Goal: Information Seeking & Learning: Learn about a topic

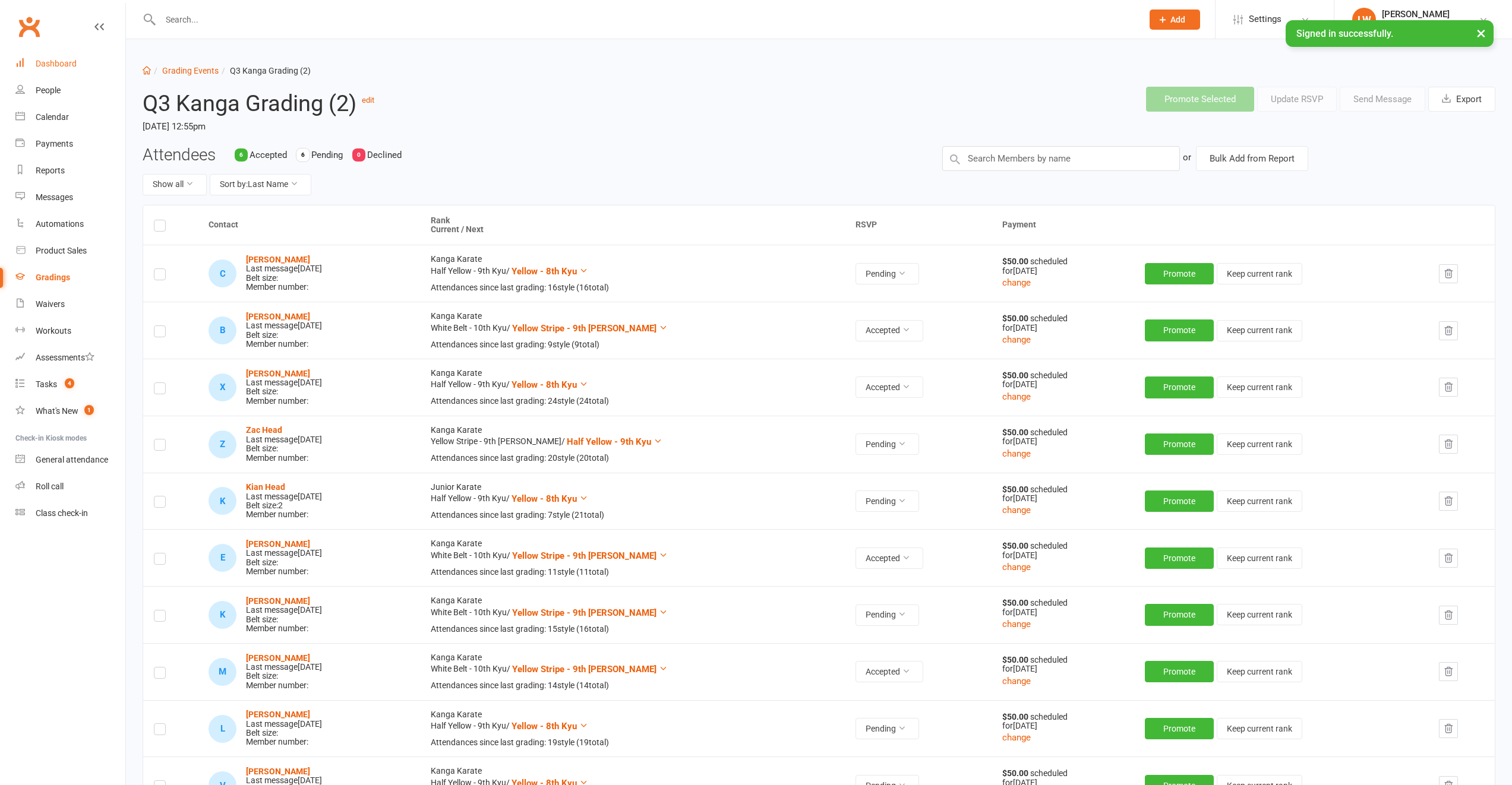
click at [61, 63] on div "Dashboard" at bounding box center [56, 63] width 41 height 9
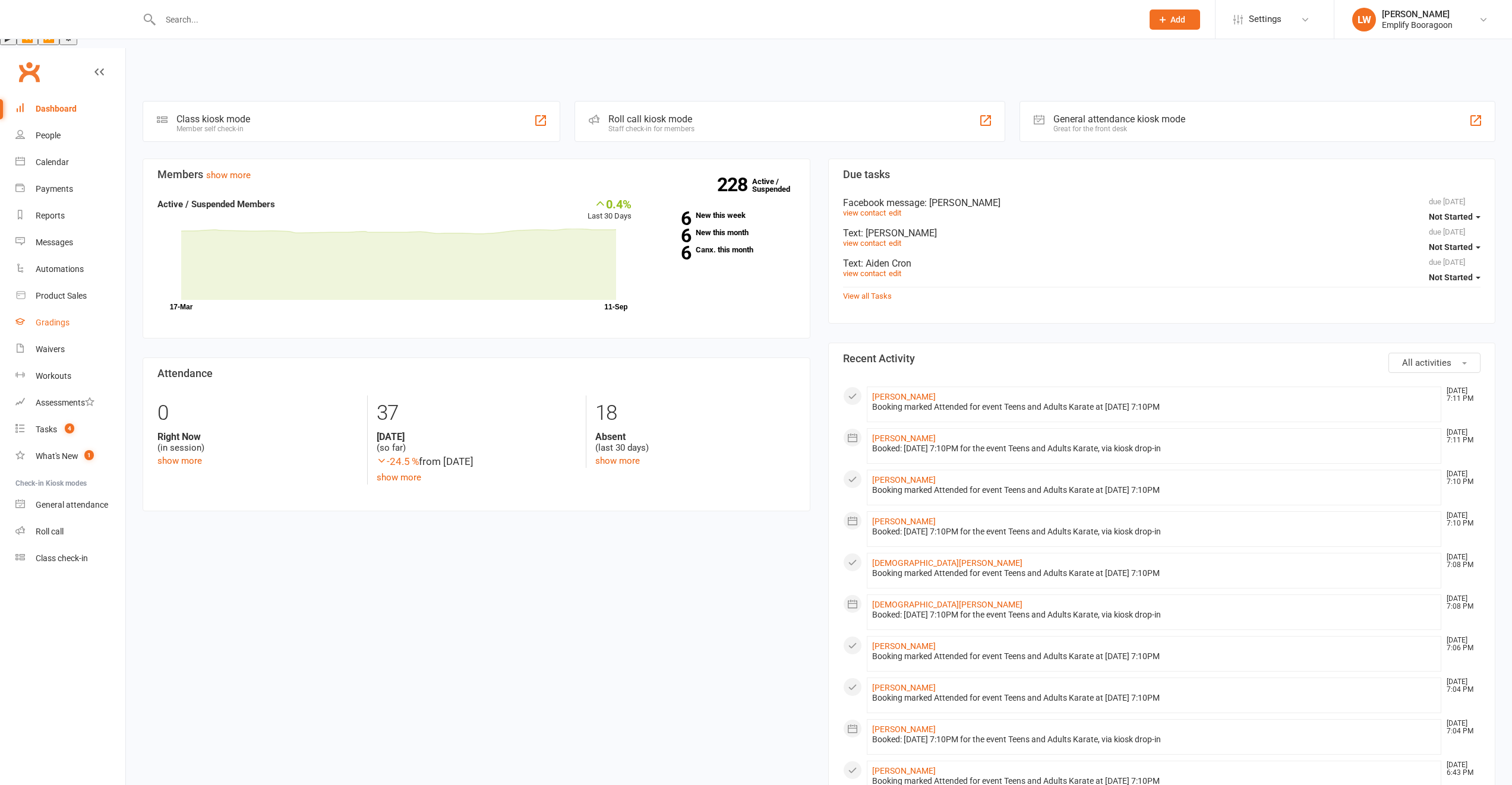
click at [46, 318] on div "Gradings" at bounding box center [53, 323] width 34 height 9
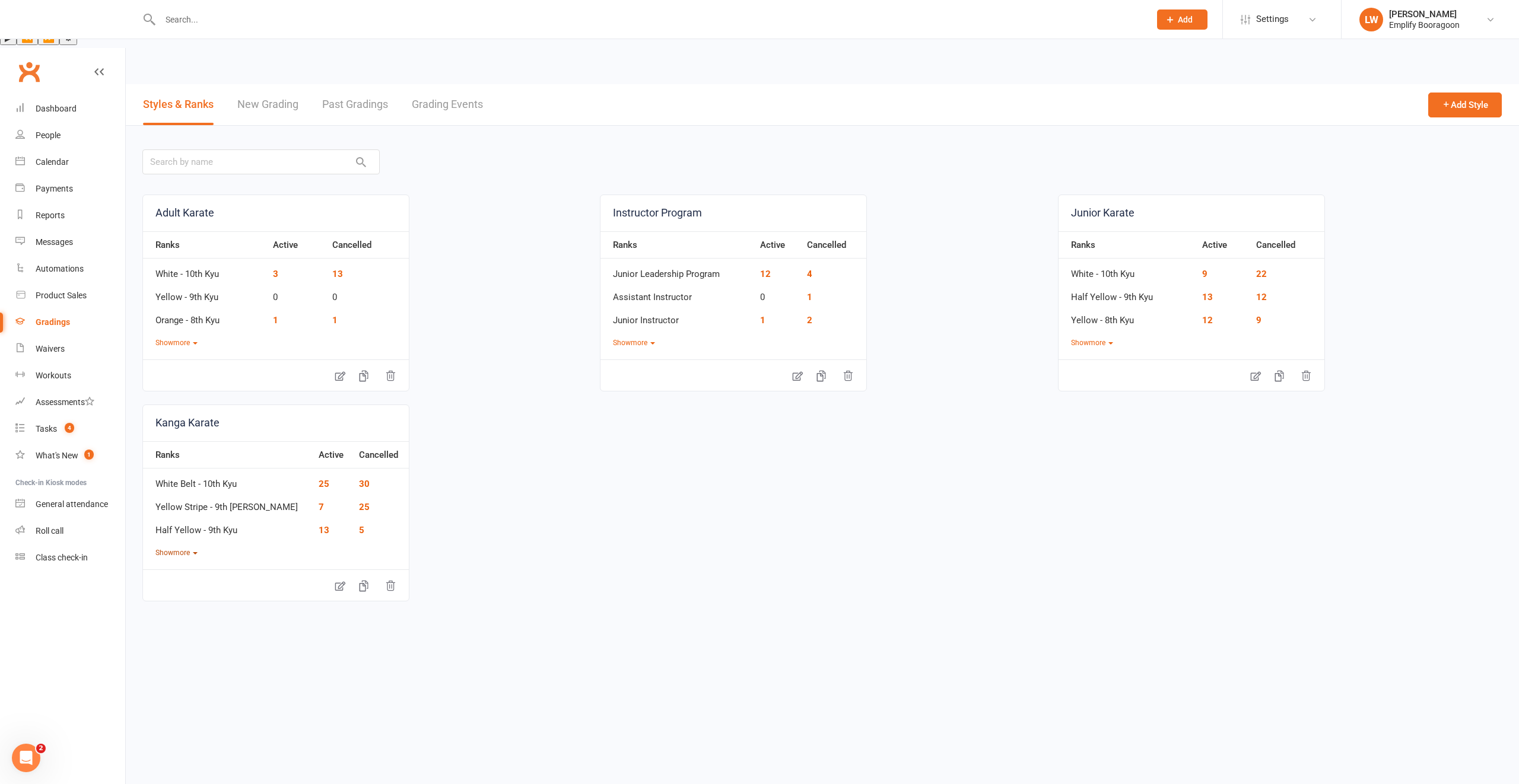
click at [179, 548] on button "Show more" at bounding box center [176, 553] width 42 height 11
click at [319, 549] on link "2" at bounding box center [321, 554] width 5 height 11
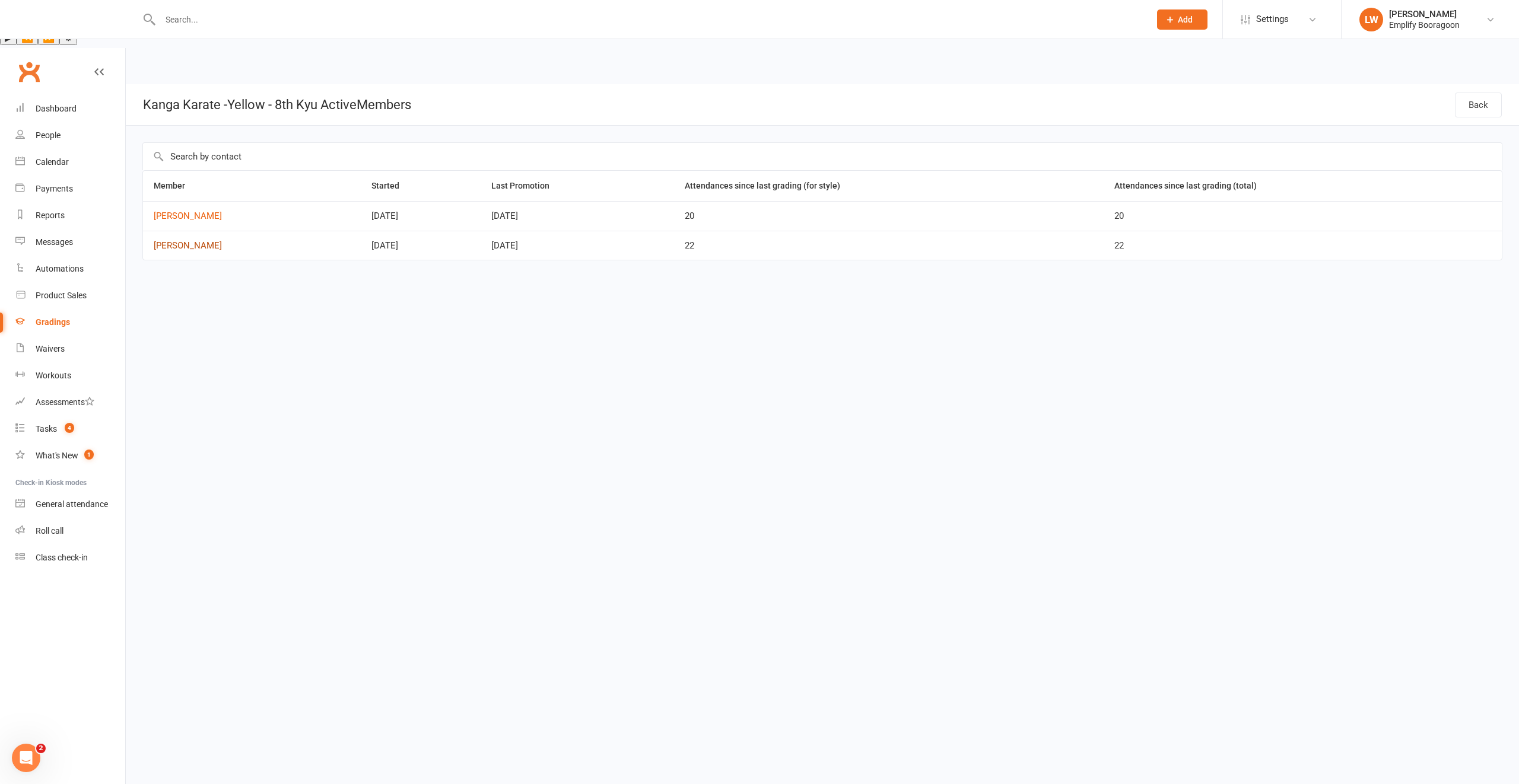
click at [216, 241] on link "Udayveer singh Tiwana" at bounding box center [252, 245] width 197 height 10
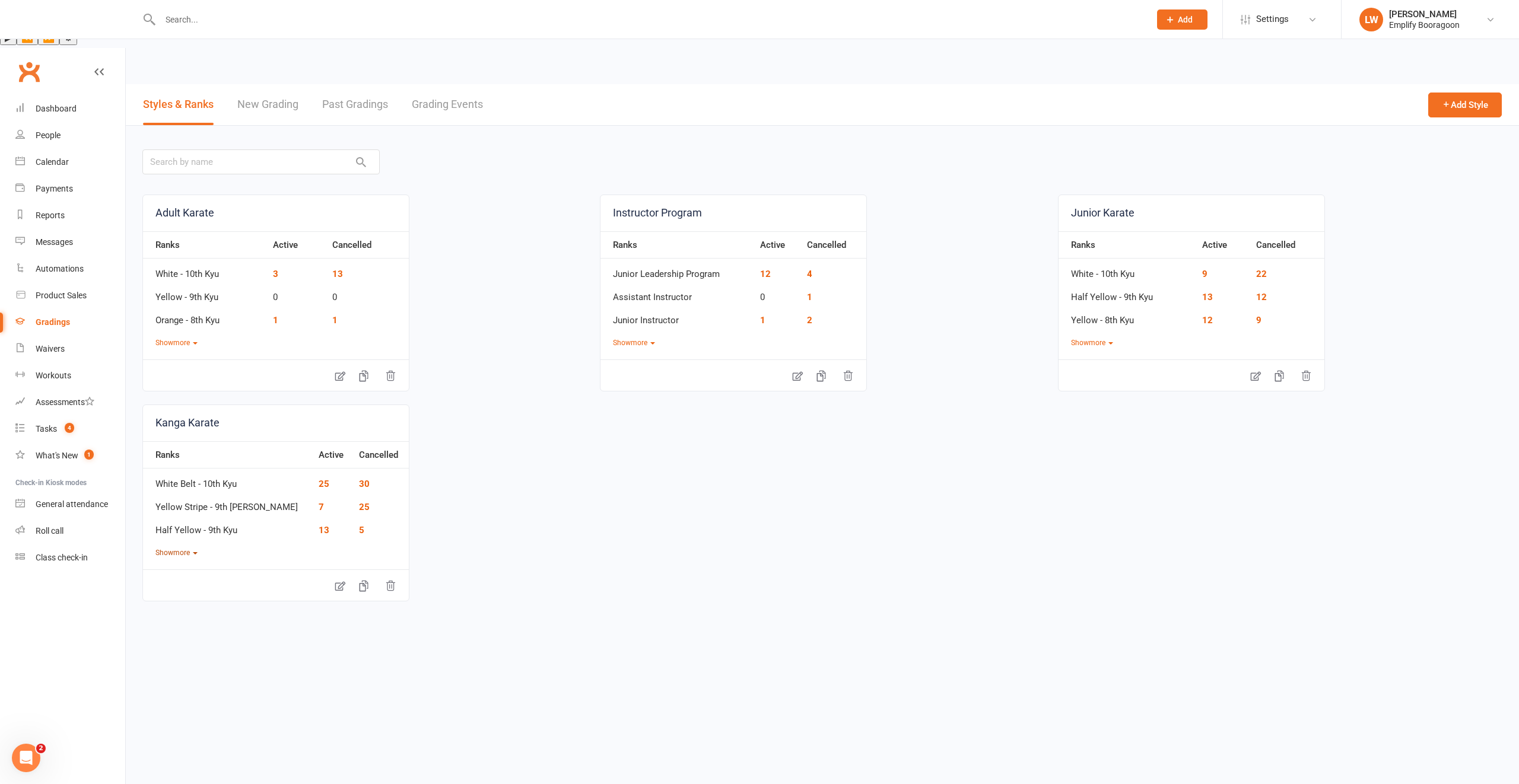
click at [177, 548] on button "Show more" at bounding box center [176, 553] width 42 height 11
click at [319, 525] on link "13" at bounding box center [324, 530] width 11 height 11
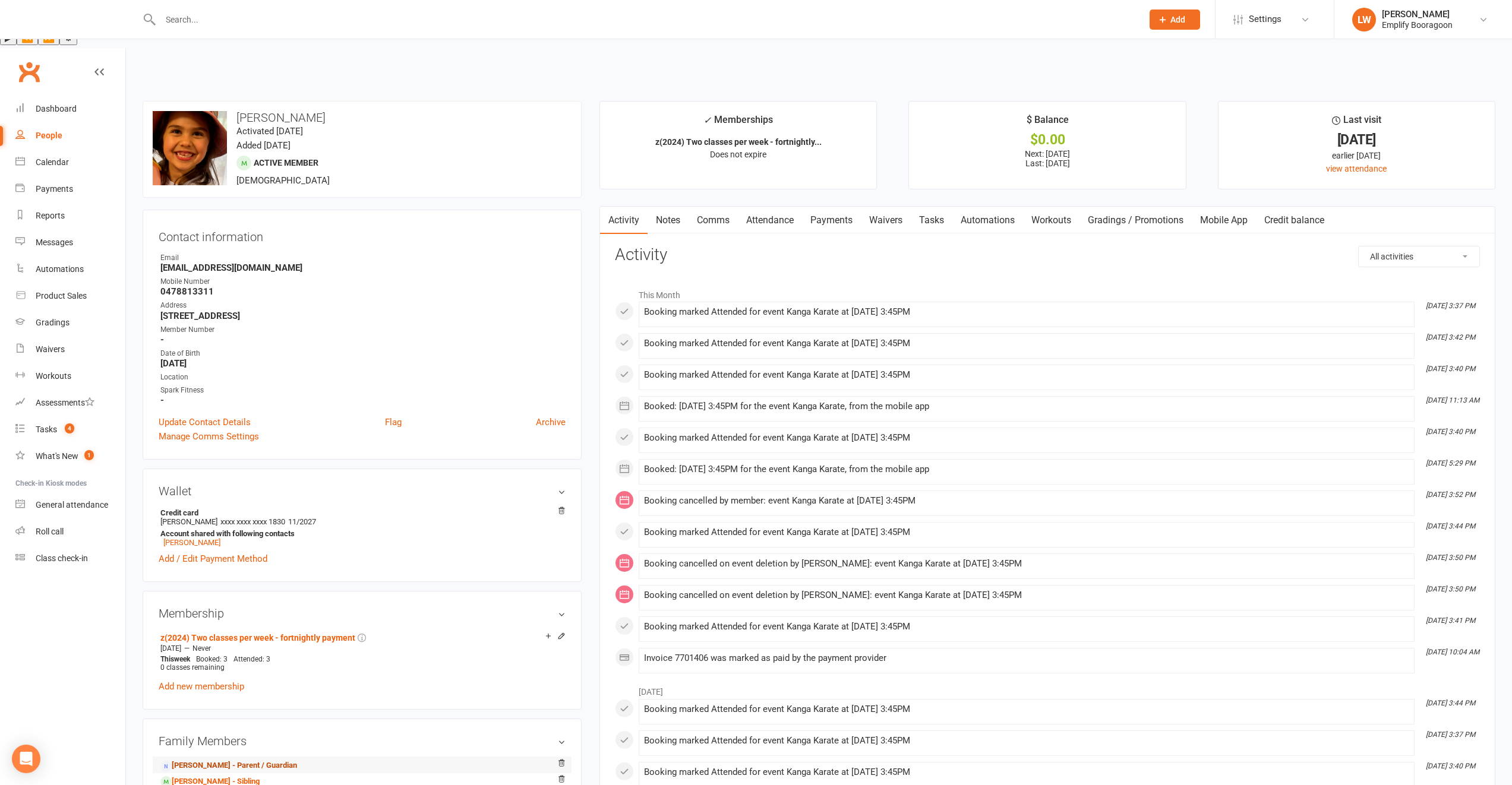
scroll to position [112, 0]
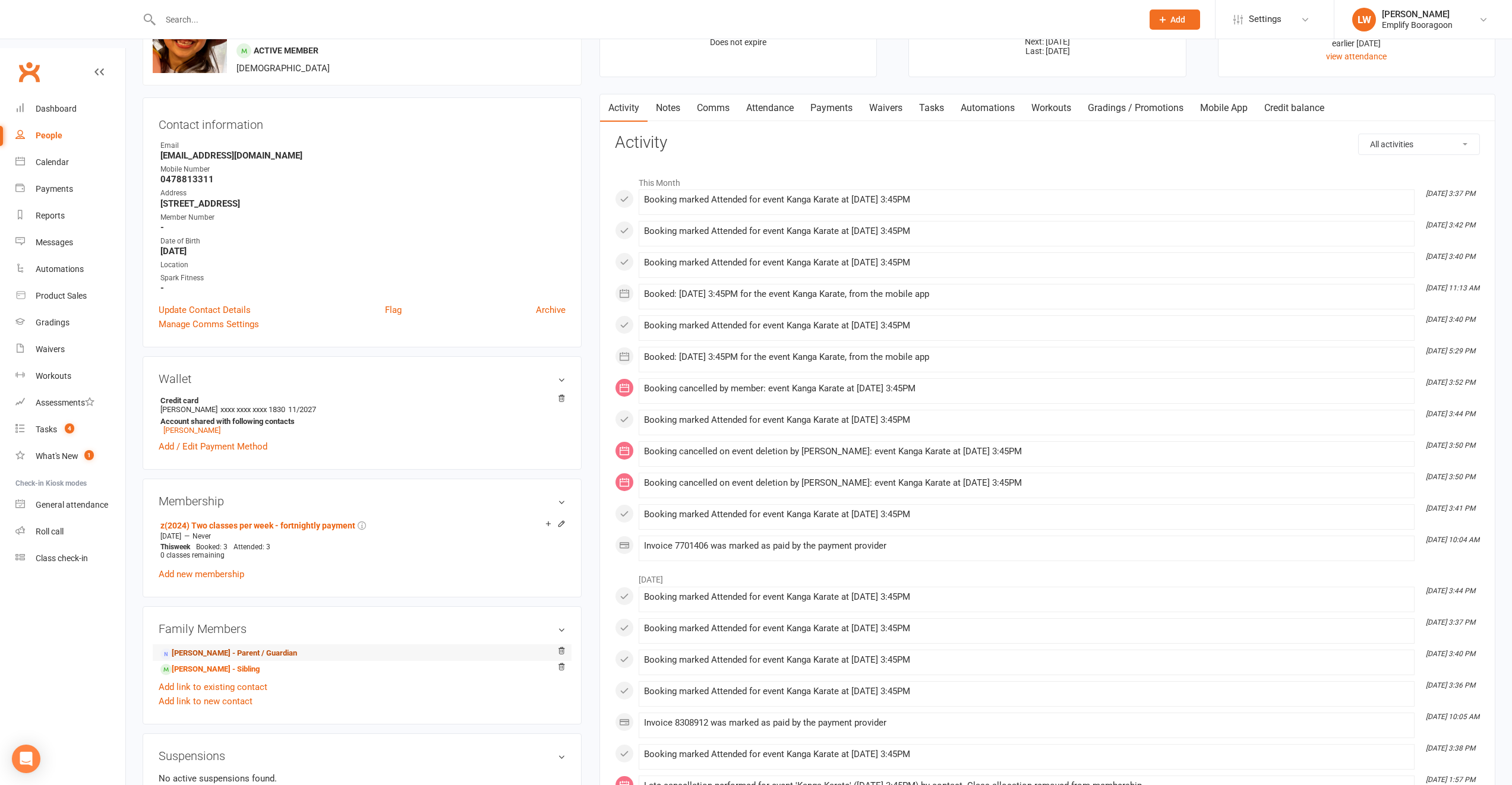
click at [214, 648] on link "Mona Kowalewski - Parent / Guardian" at bounding box center [228, 654] width 137 height 12
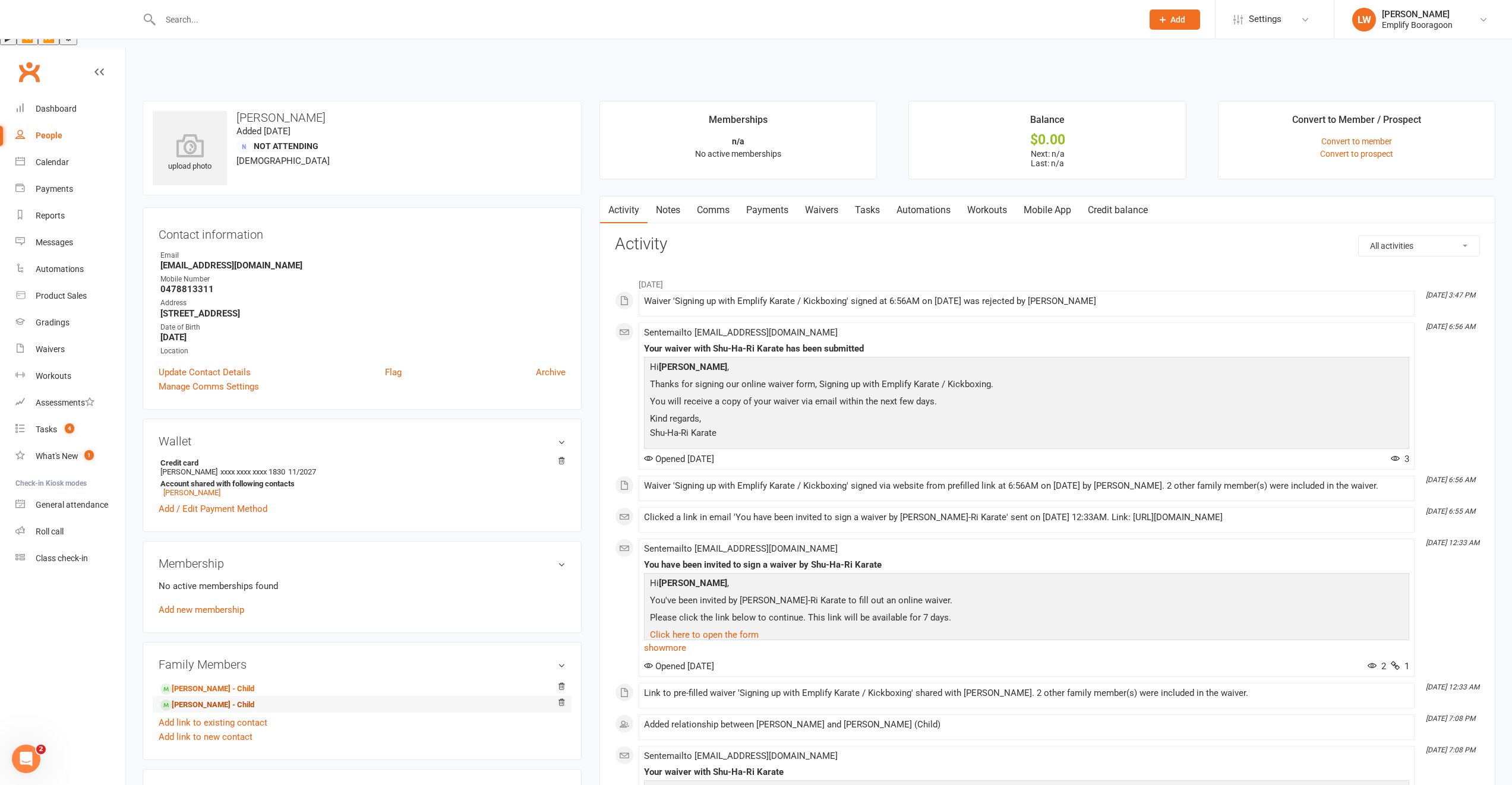
click at [211, 700] on link "Ava Kowalewski - Child" at bounding box center [207, 706] width 94 height 12
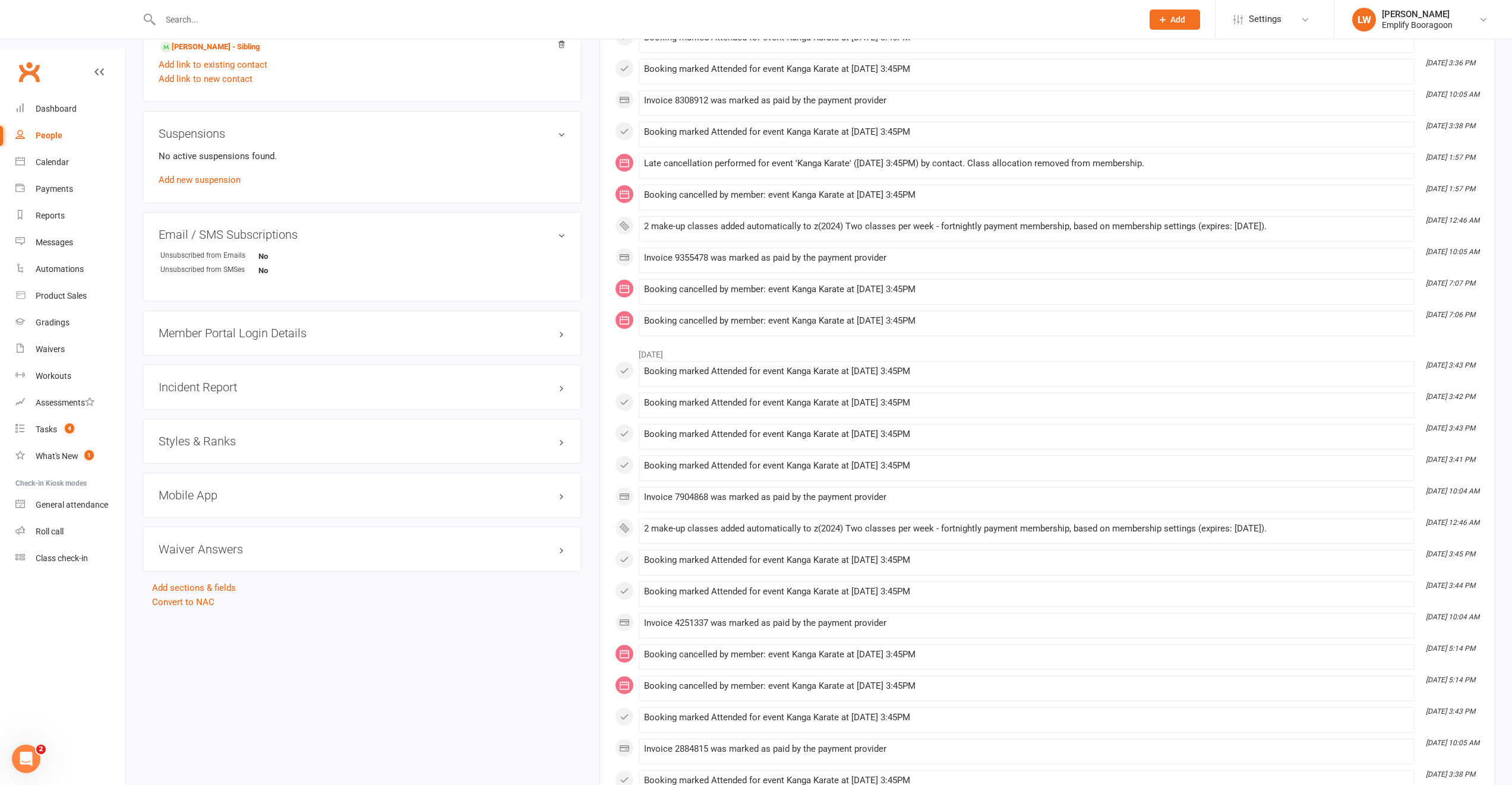
scroll to position [735, 0]
click at [216, 435] on h3 "Styles & Ranks" at bounding box center [362, 441] width 407 height 13
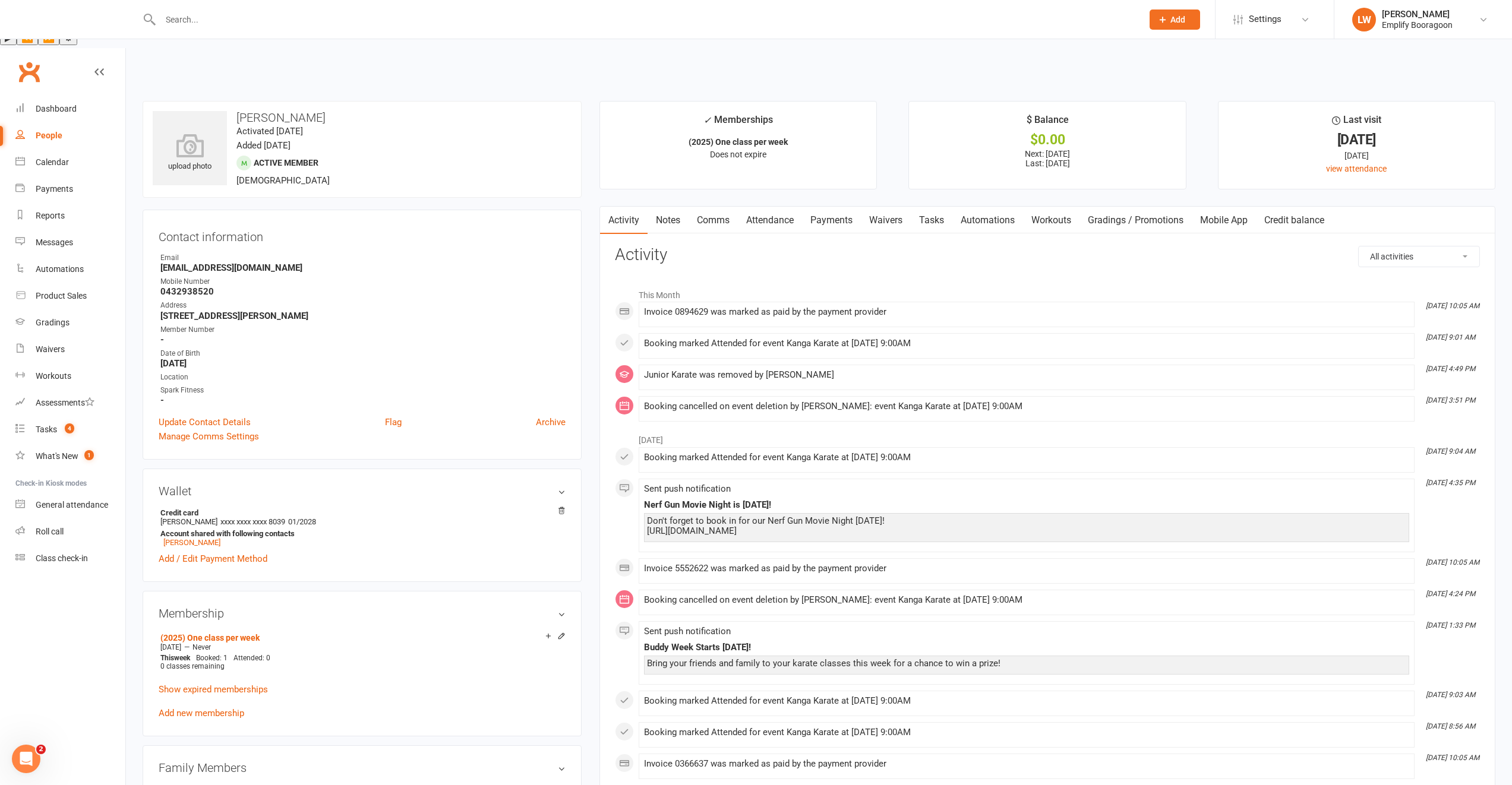
scroll to position [501, 0]
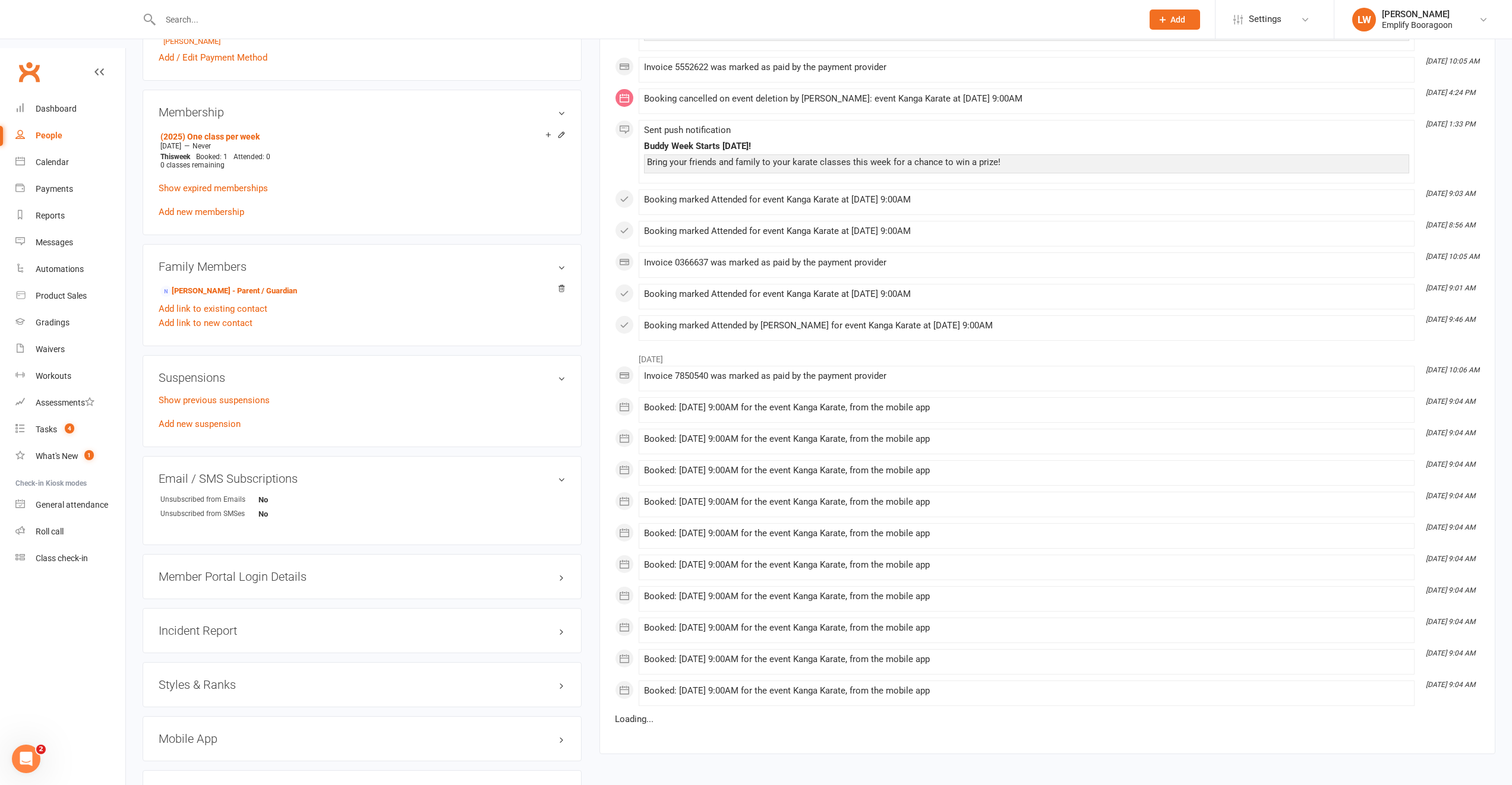
click at [215, 678] on h3 "Styles & Ranks" at bounding box center [362, 684] width 407 height 13
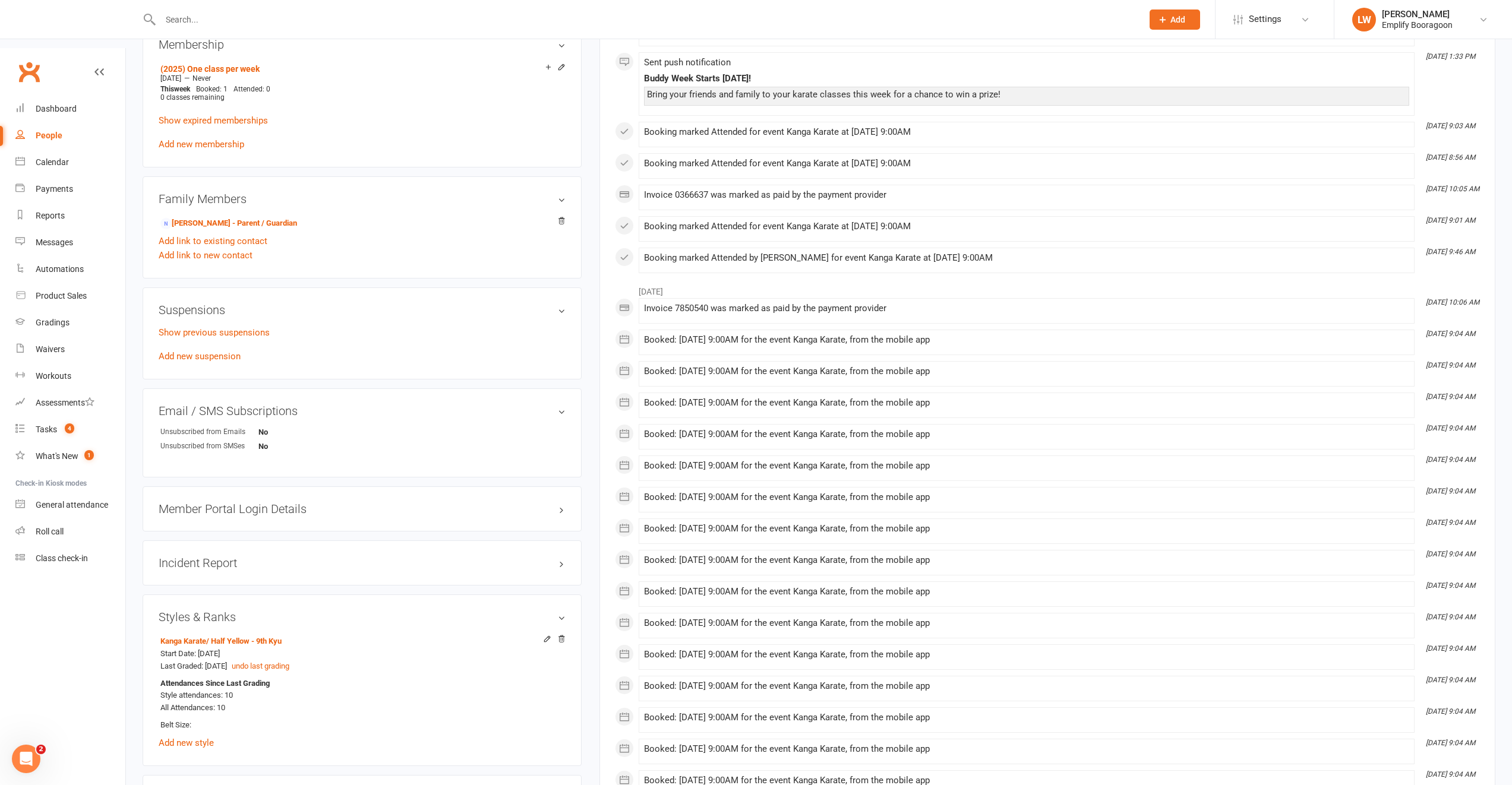
scroll to position [14, 0]
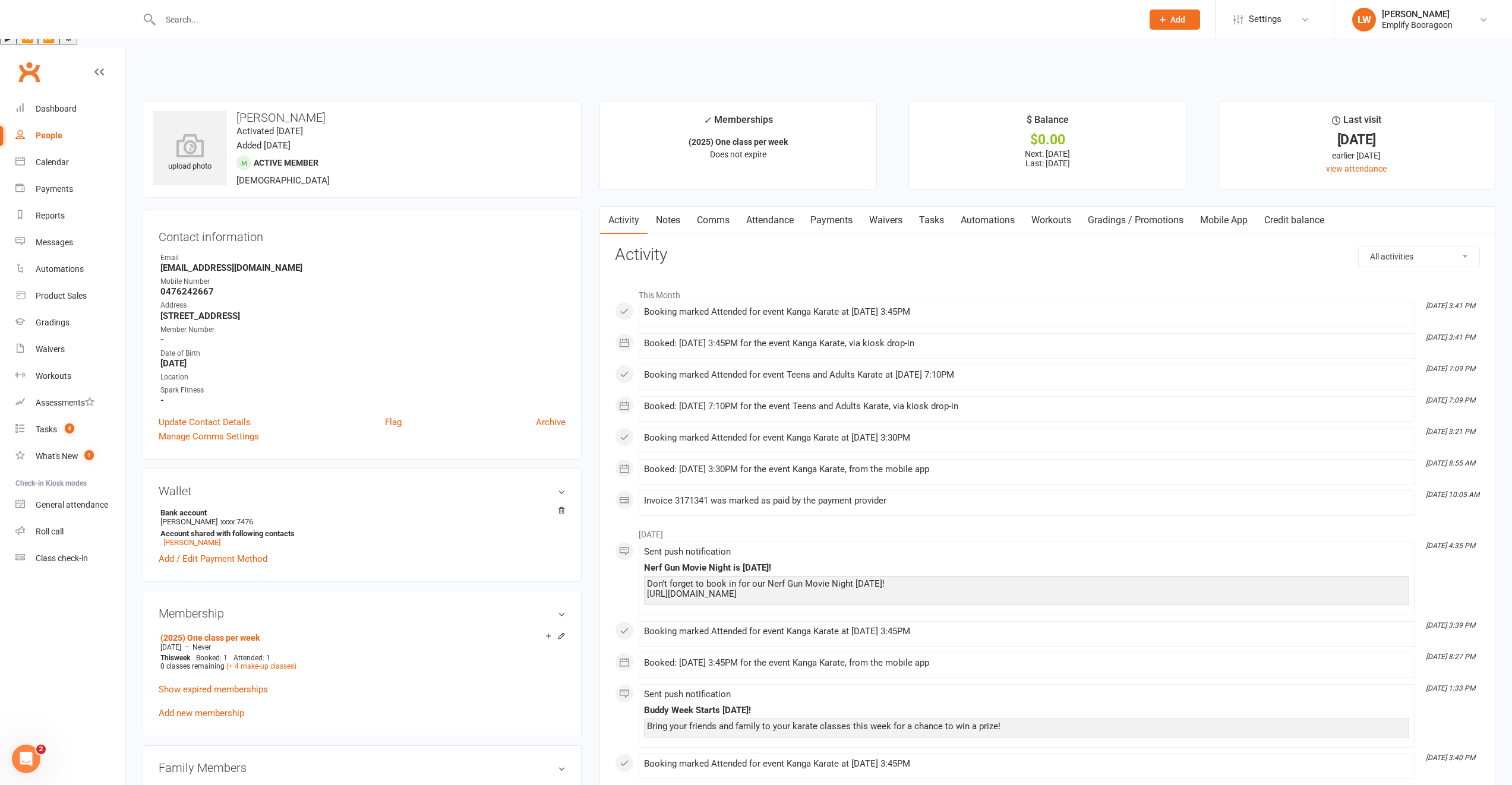
scroll to position [585, 0]
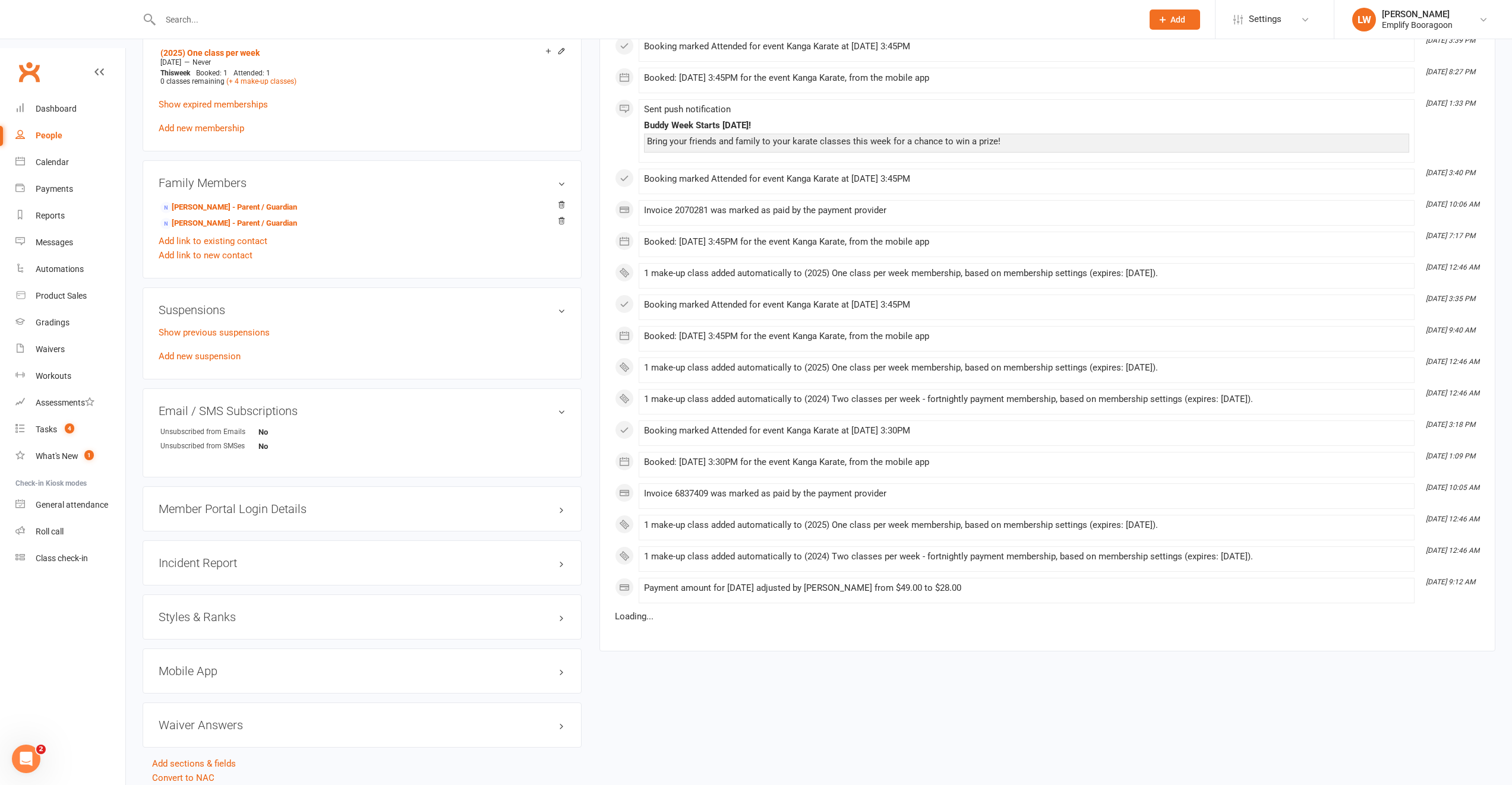
click at [205, 610] on h3 "Styles & Ranks" at bounding box center [362, 616] width 407 height 13
